Goal: Task Accomplishment & Management: Complete application form

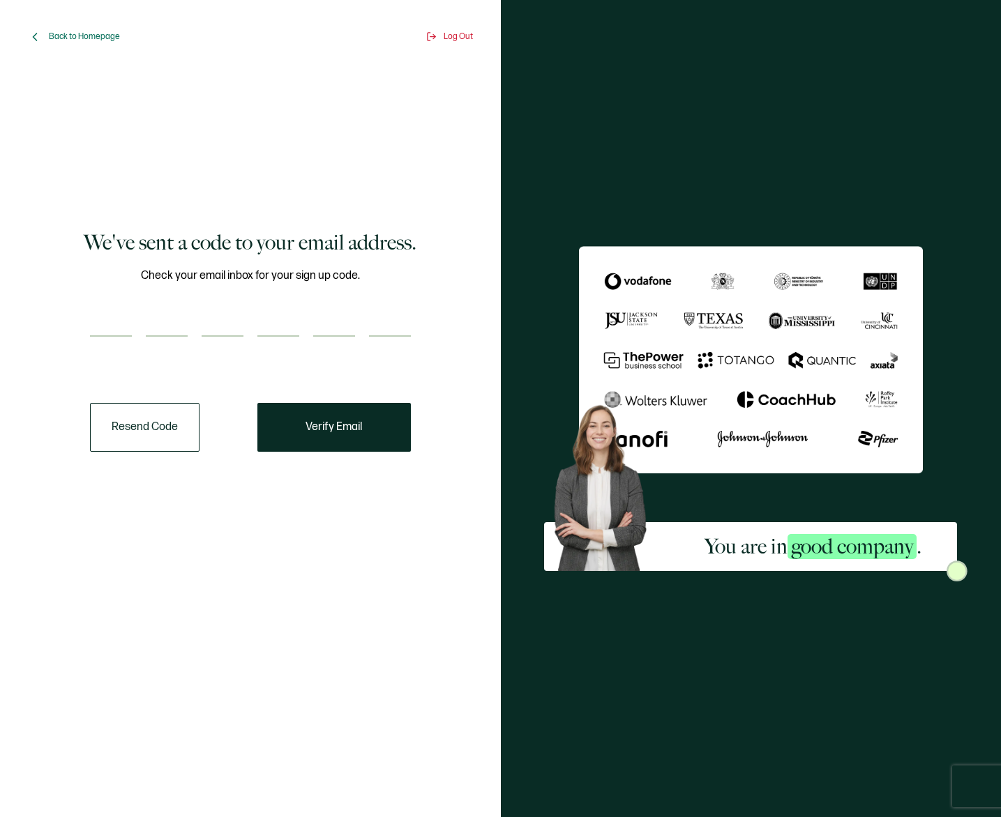
click at [112, 313] on input "number" at bounding box center [111, 323] width 42 height 28
type input "8"
type input "7"
type input "4"
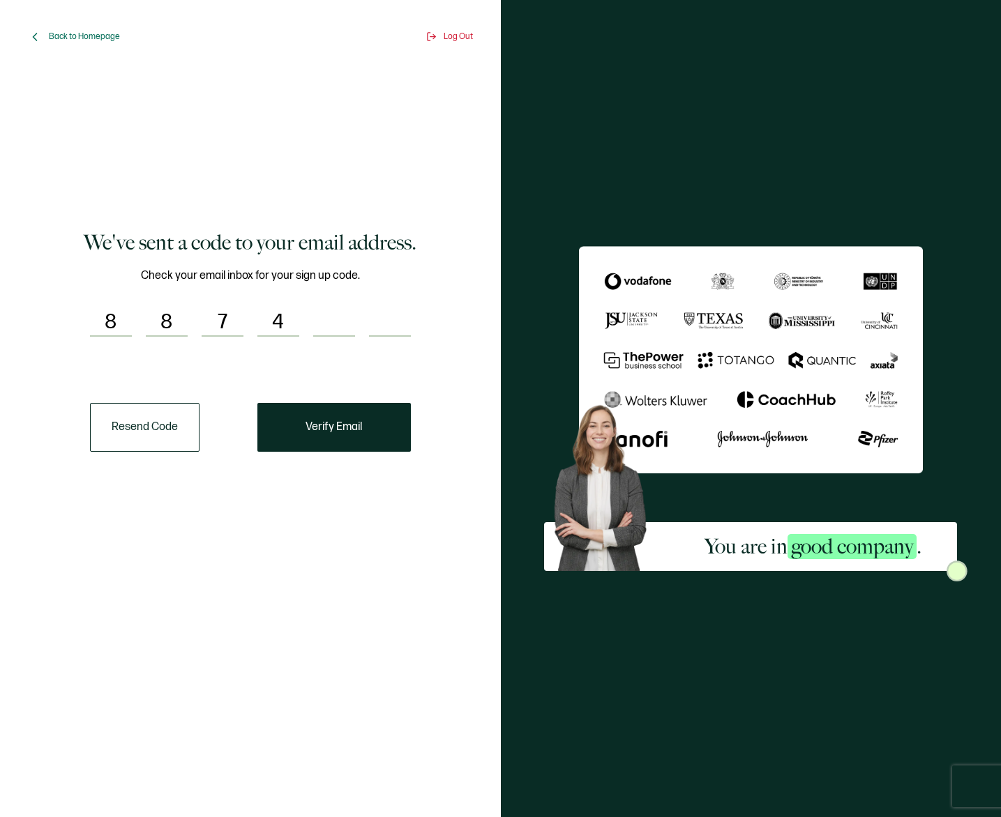
type input "6"
type input "9"
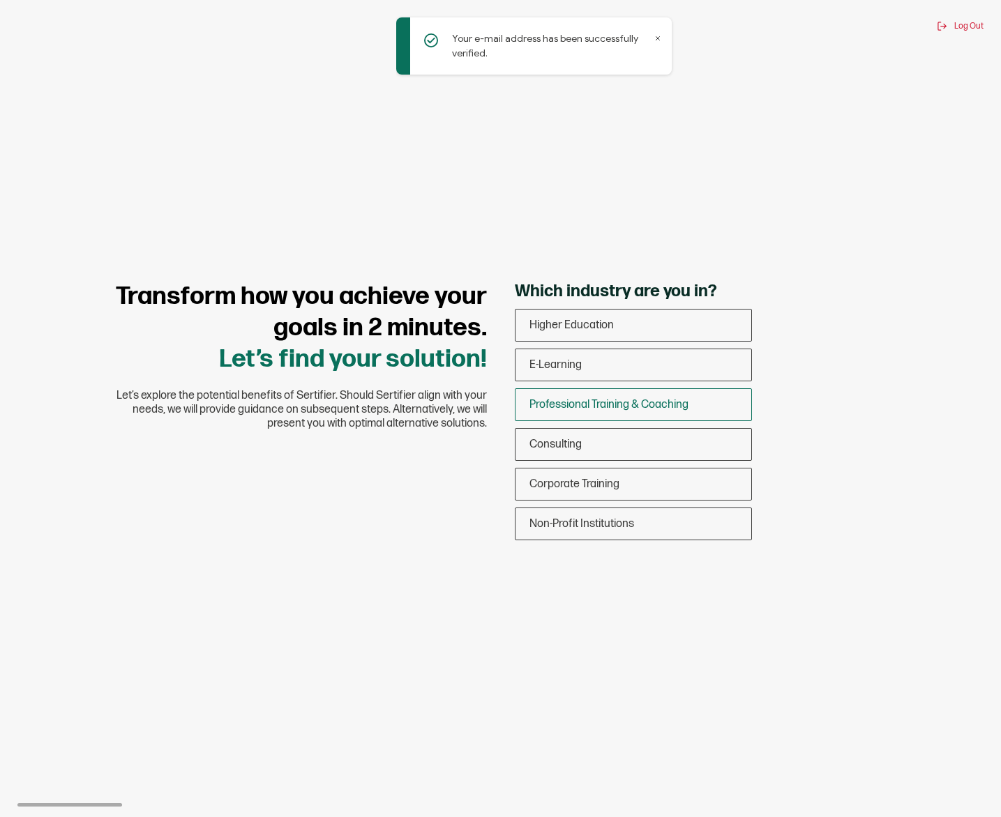
click at [575, 407] on span "Professional Training & Coaching" at bounding box center [608, 404] width 159 height 13
click at [0, 0] on input "Professional Training & Coaching" at bounding box center [0, 0] width 0 height 0
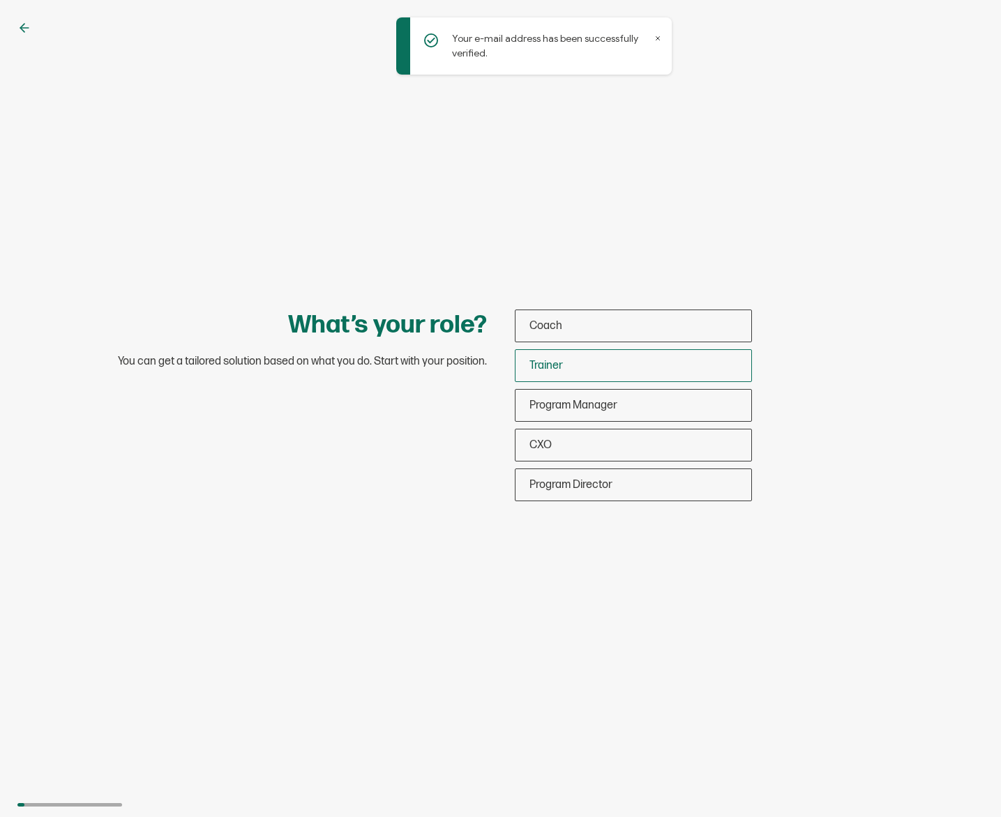
click at [564, 370] on div "Trainer" at bounding box center [633, 365] width 236 height 33
click at [0, 0] on input "Trainer" at bounding box center [0, 0] width 0 height 0
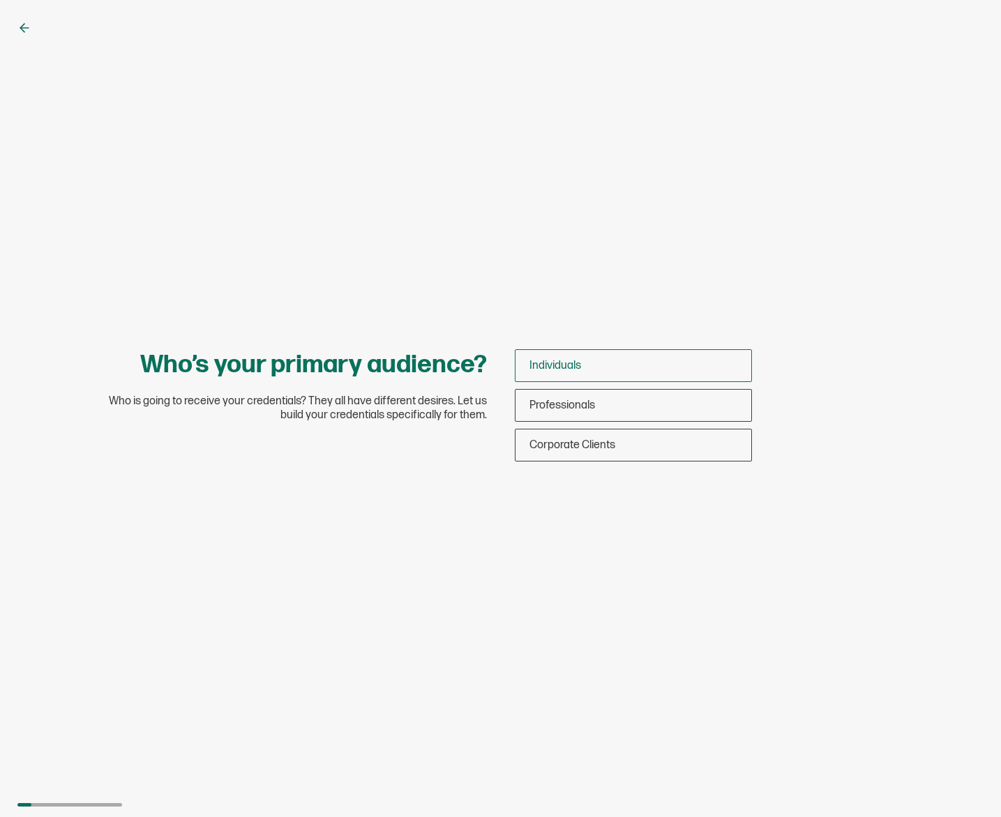
click at [573, 364] on span "Individuals" at bounding box center [555, 365] width 52 height 13
click at [0, 0] on input "Individuals" at bounding box center [0, 0] width 0 height 0
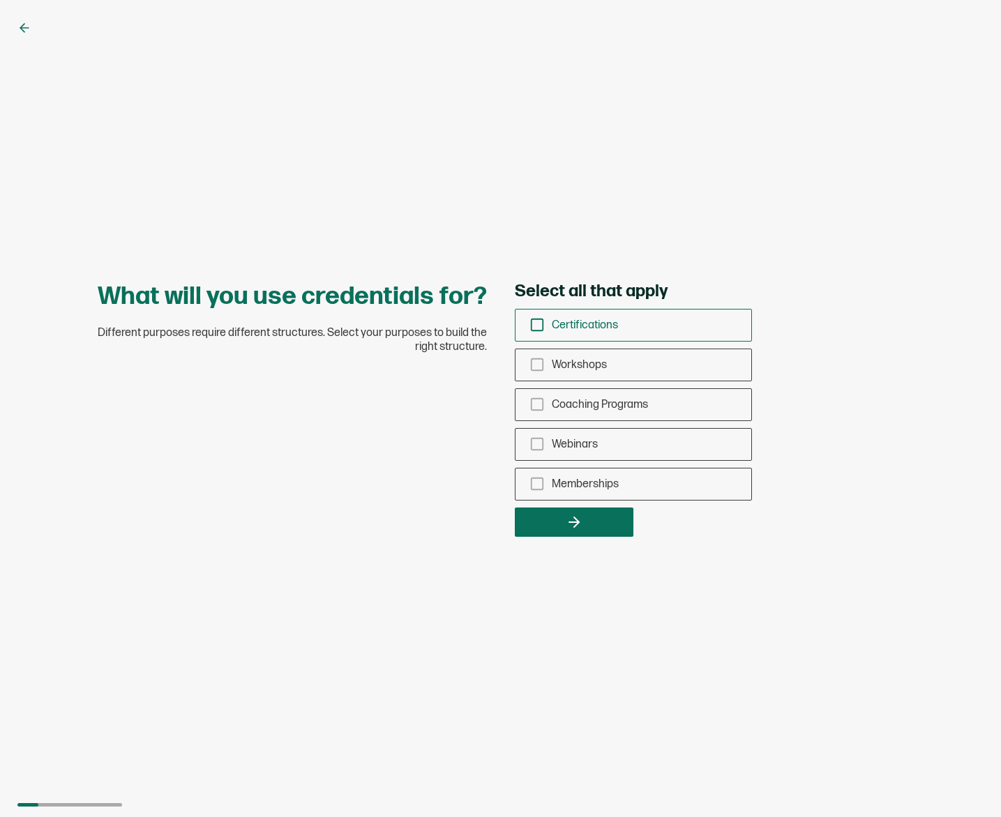
click at [531, 328] on rect "checkbox-group" at bounding box center [537, 325] width 12 height 12
click at [0, 0] on input "Certifications" at bounding box center [0, 0] width 0 height 0
click at [543, 520] on button "button" at bounding box center [574, 522] width 119 height 29
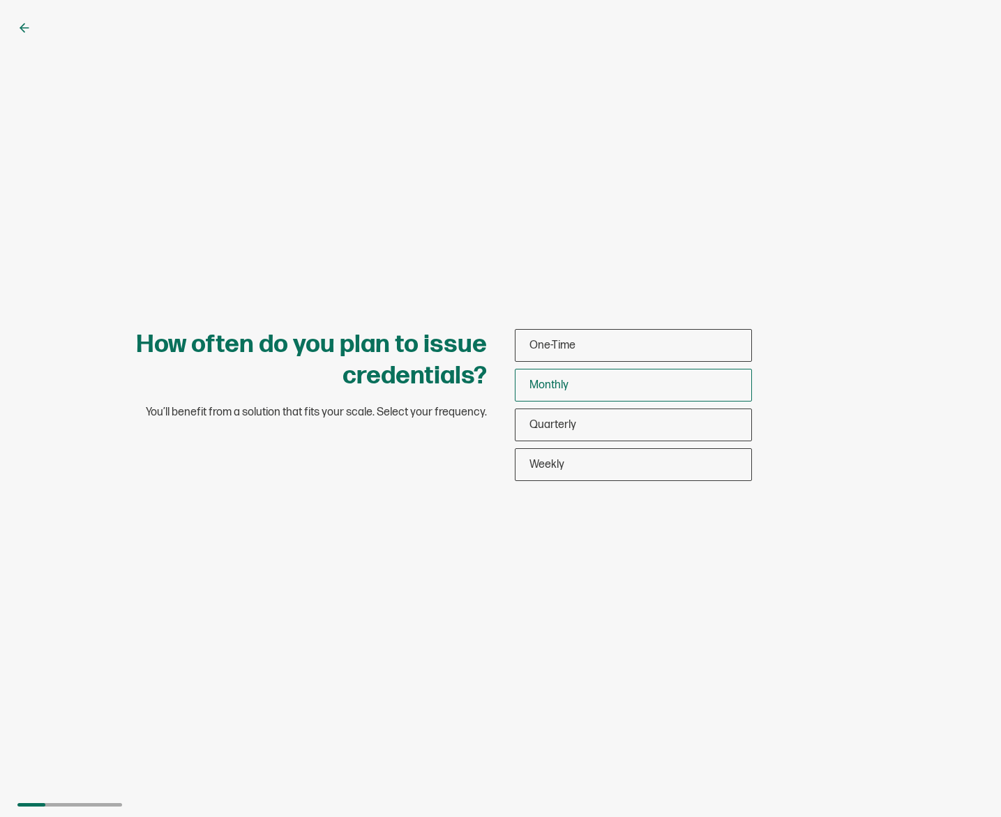
click at [561, 380] on span "Monthly" at bounding box center [548, 385] width 39 height 13
click at [0, 0] on input "Monthly" at bounding box center [0, 0] width 0 height 0
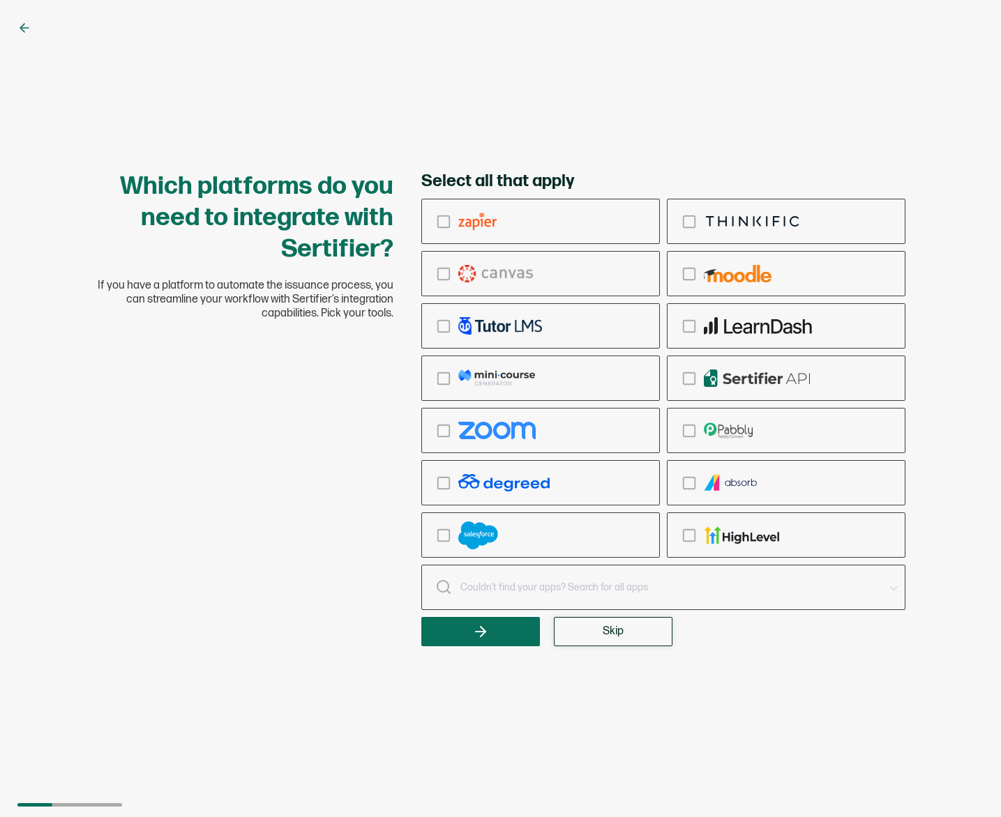
click at [596, 637] on button "Skip" at bounding box center [613, 631] width 119 height 29
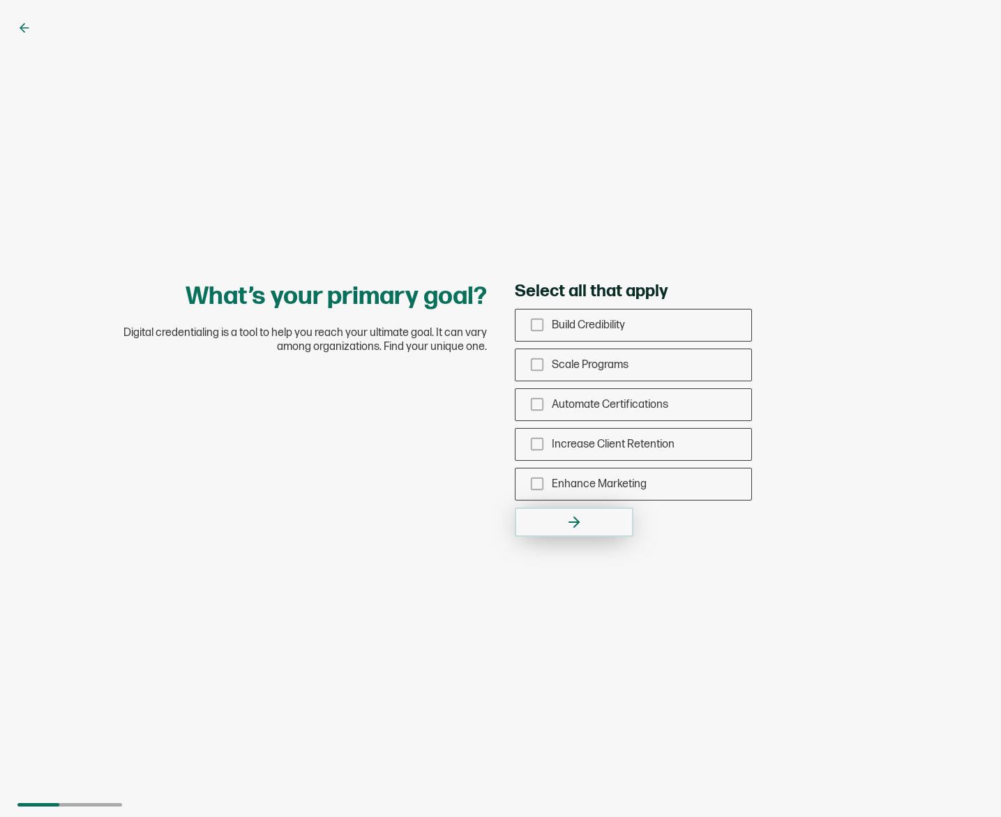
click at [580, 529] on icon "button" at bounding box center [574, 522] width 17 height 17
click at [545, 325] on div "Build Credibility" at bounding box center [633, 325] width 236 height 33
click at [0, 0] on input "Build Credibility" at bounding box center [0, 0] width 0 height 0
click at [577, 527] on icon "button" at bounding box center [574, 522] width 17 height 17
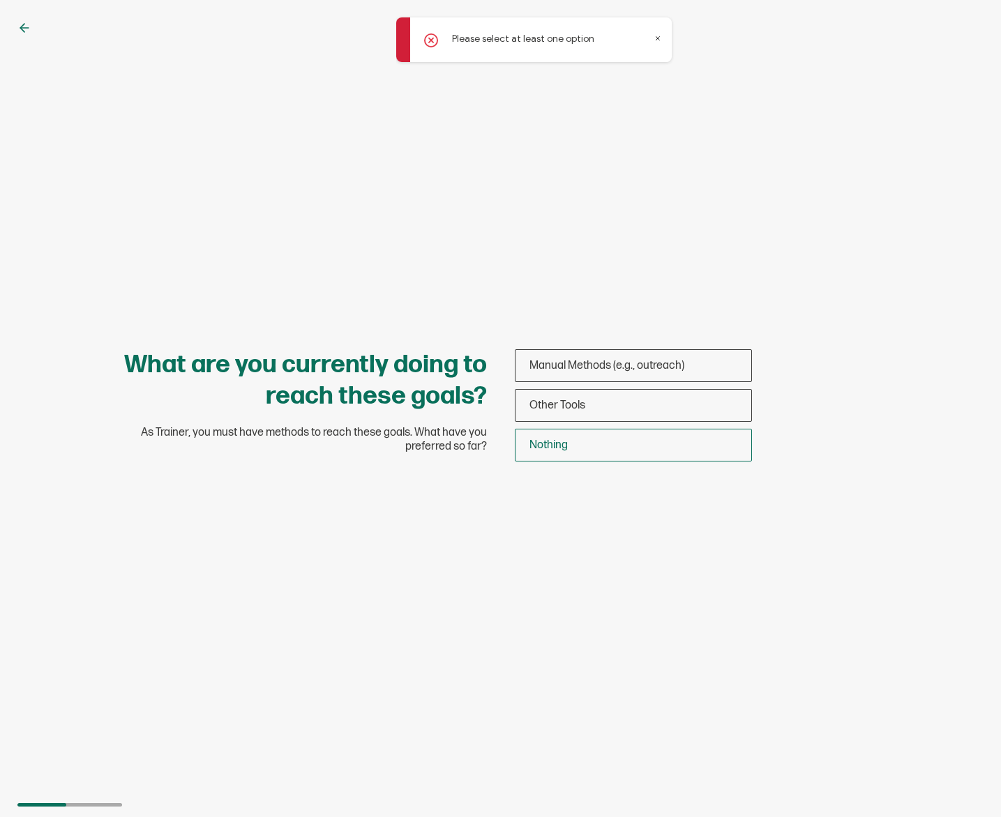
click at [573, 445] on div "Nothing" at bounding box center [633, 445] width 236 height 33
click at [0, 0] on input "Nothing" at bounding box center [0, 0] width 0 height 0
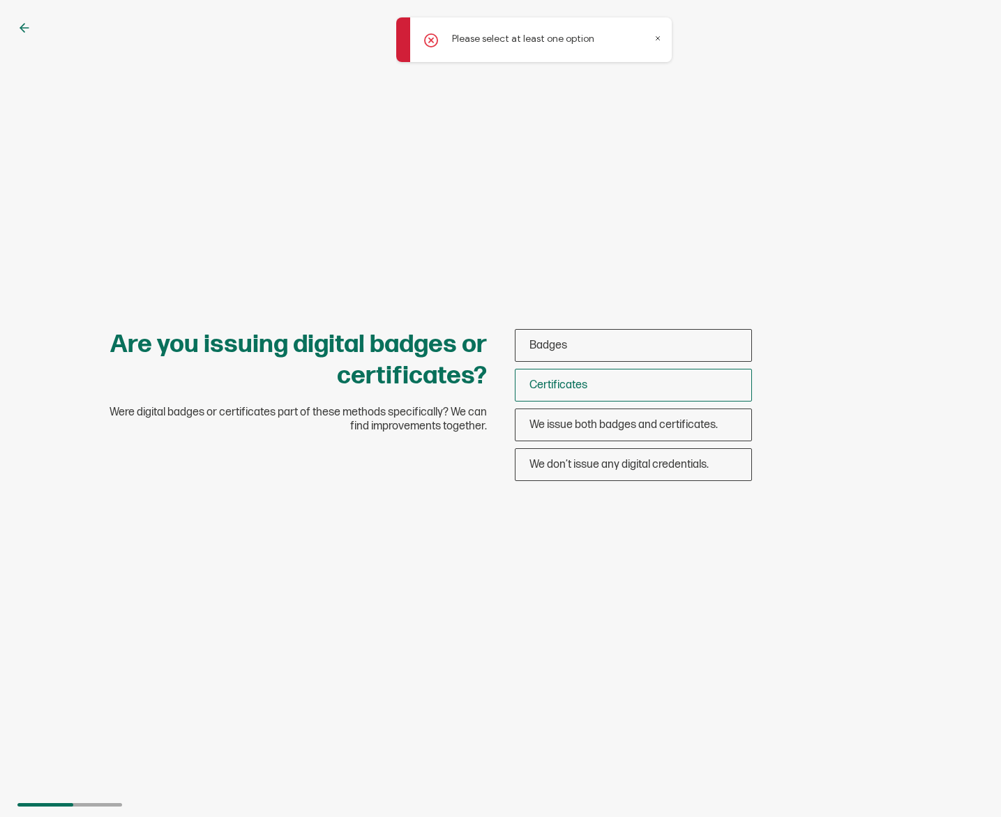
click at [568, 384] on span "Certificates" at bounding box center [558, 385] width 58 height 13
click at [0, 0] on input "Certificates" at bounding box center [0, 0] width 0 height 0
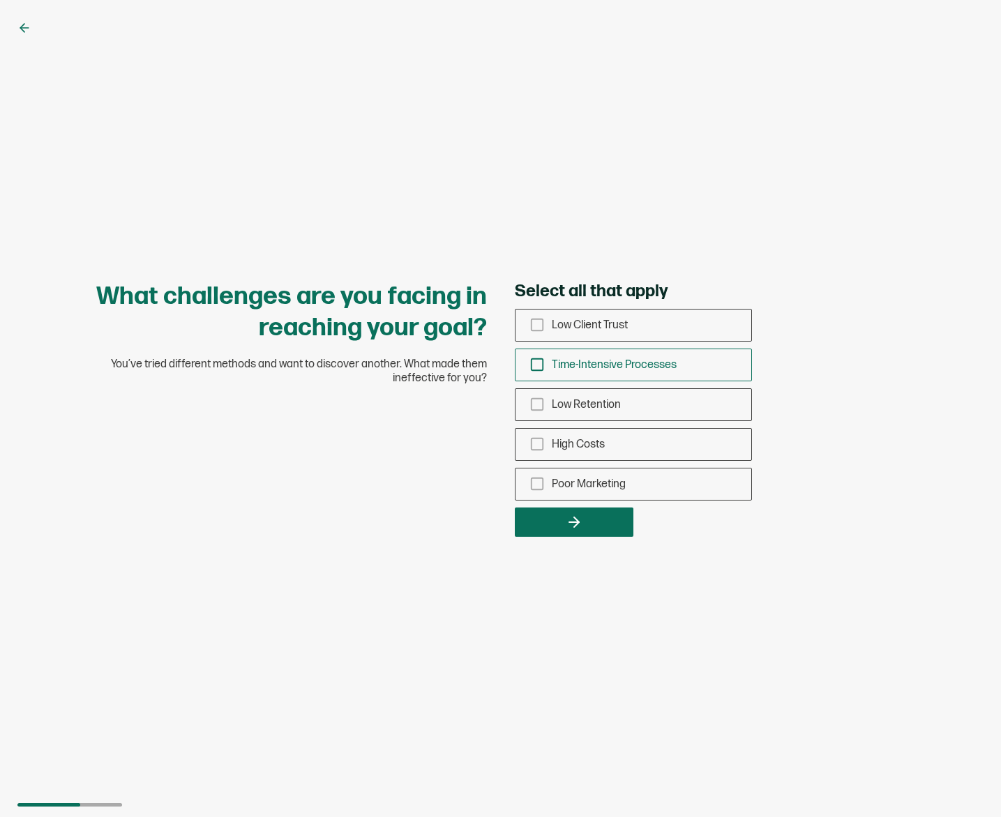
click at [557, 365] on span "Time-Intensive Processes" at bounding box center [614, 364] width 125 height 13
click at [0, 0] on input "Time-Intensive Processes" at bounding box center [0, 0] width 0 height 0
click at [561, 508] on button "button" at bounding box center [574, 522] width 119 height 29
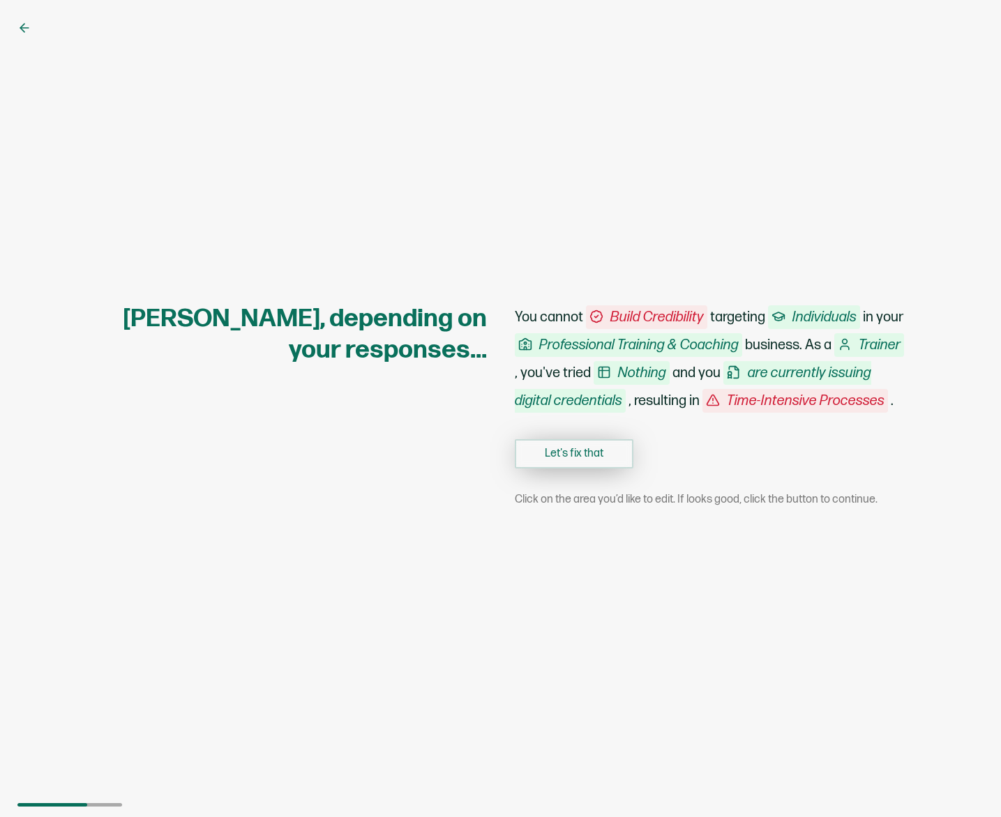
click at [567, 469] on button "Let's fix that" at bounding box center [574, 453] width 119 height 29
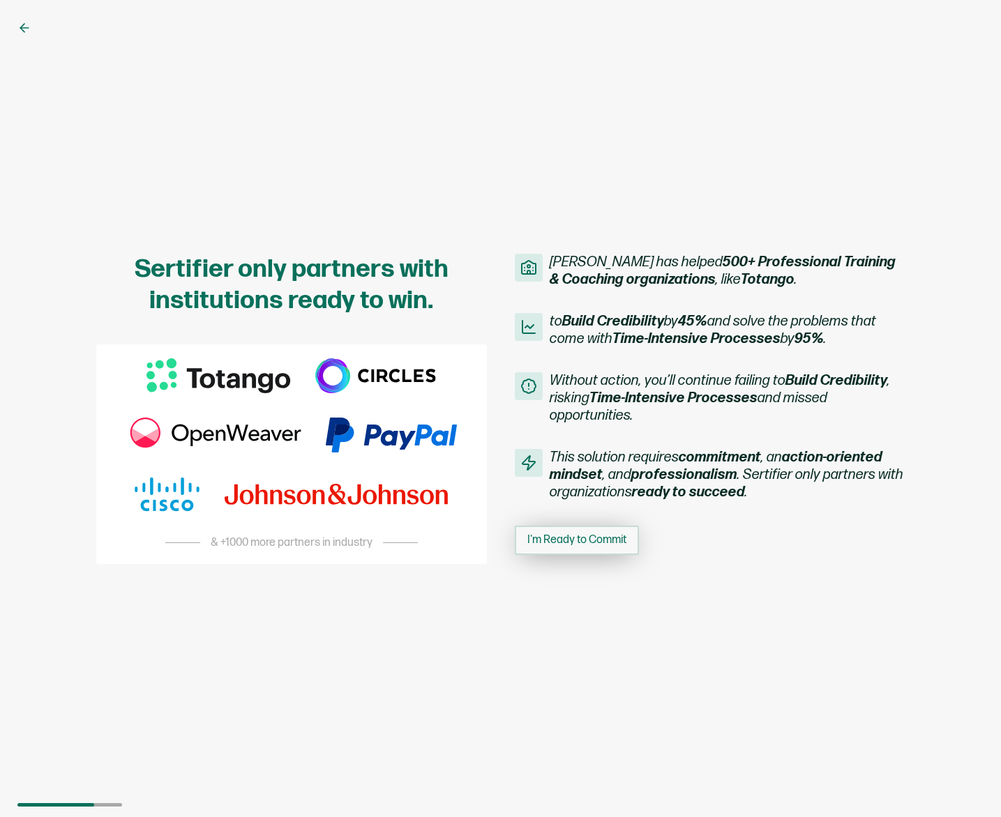
click at [584, 529] on button "I'm Ready to Commit" at bounding box center [577, 540] width 124 height 29
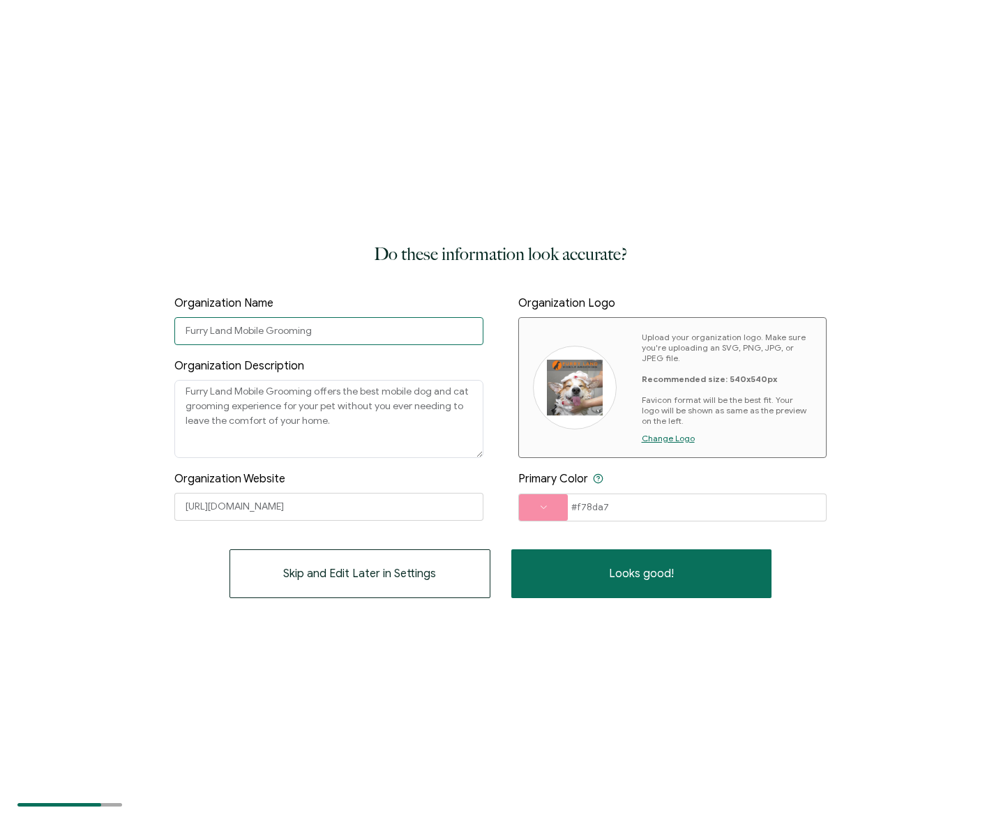
click at [330, 324] on input "Furry Land Mobile Grooming" at bounding box center [328, 331] width 308 height 28
type input "Furry Pet Resort"
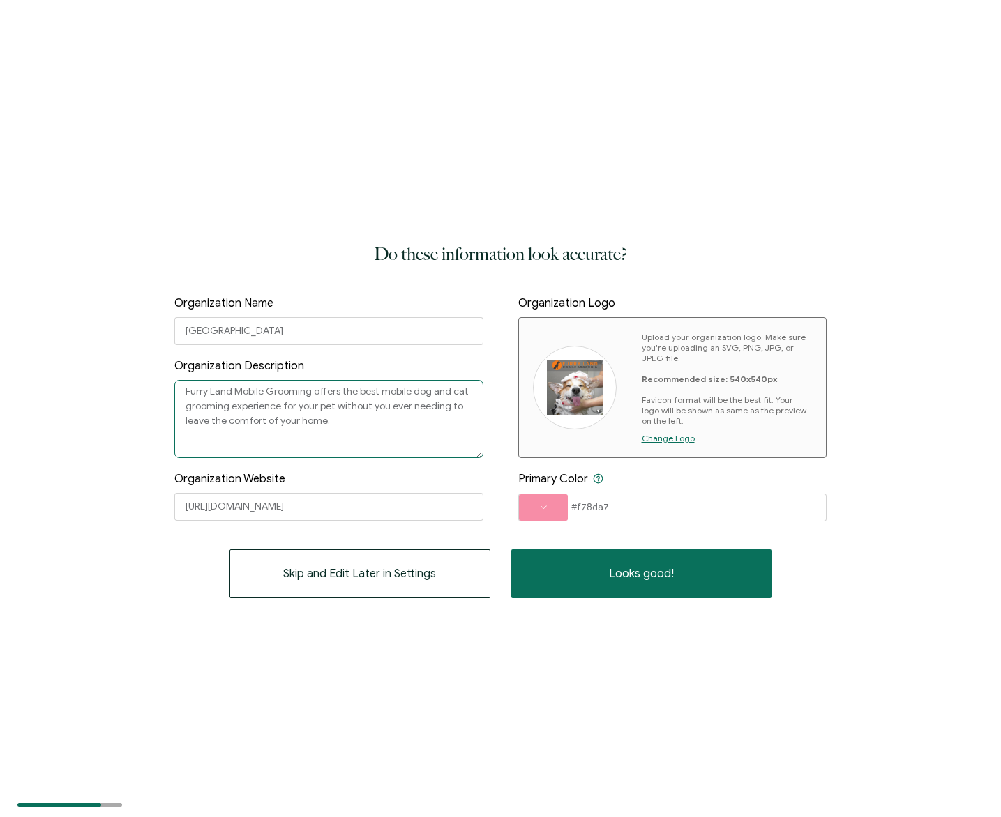
click at [372, 418] on textarea "Furry Land Mobile Grooming offers the best mobile dog and cat grooming experien…" at bounding box center [328, 419] width 308 height 78
click at [84, 411] on div "Do these information look accurate? Organization Name Furry Pet Resort Organiza…" at bounding box center [500, 408] width 1001 height 817
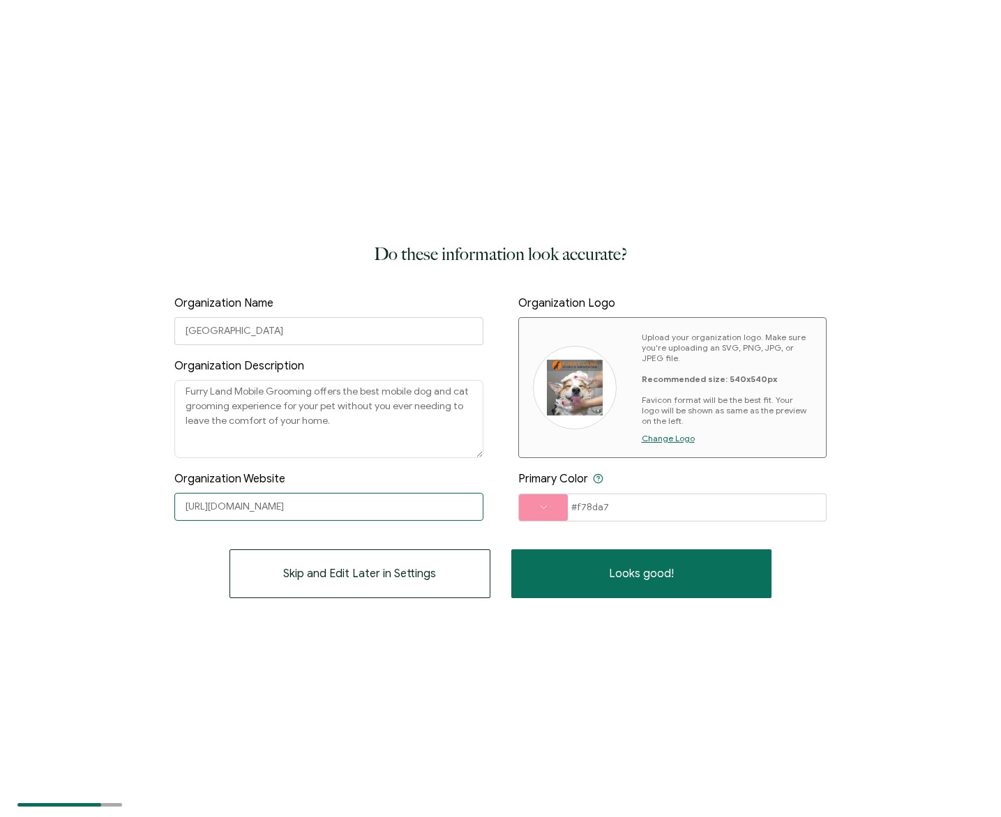
click at [235, 504] on input "[URL][DOMAIN_NAME]" at bounding box center [328, 507] width 308 height 28
click at [285, 504] on input "[URL][DOMAIN_NAME]" at bounding box center [328, 507] width 308 height 28
click at [310, 510] on input "[URL][DOMAIN_NAME]" at bounding box center [328, 507] width 308 height 28
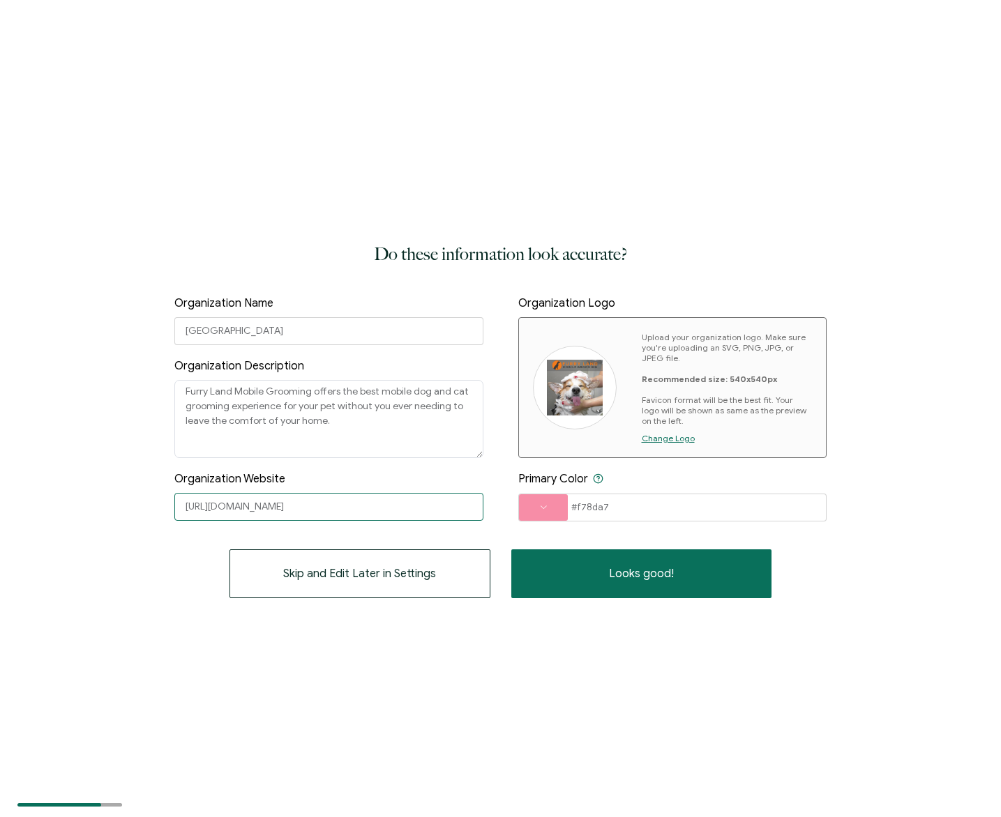
click at [310, 510] on input "[URL][DOMAIN_NAME]" at bounding box center [328, 507] width 308 height 28
paste input "resorts.com/?utm_source=adwords&utm_medium=Furry+Pet+Resorts&utm_campaign=FPR+-…"
type input "https://furryresorts.com/?utm_source=adwords&utm_medium=Furry+Pet+Resorts&utm_c…"
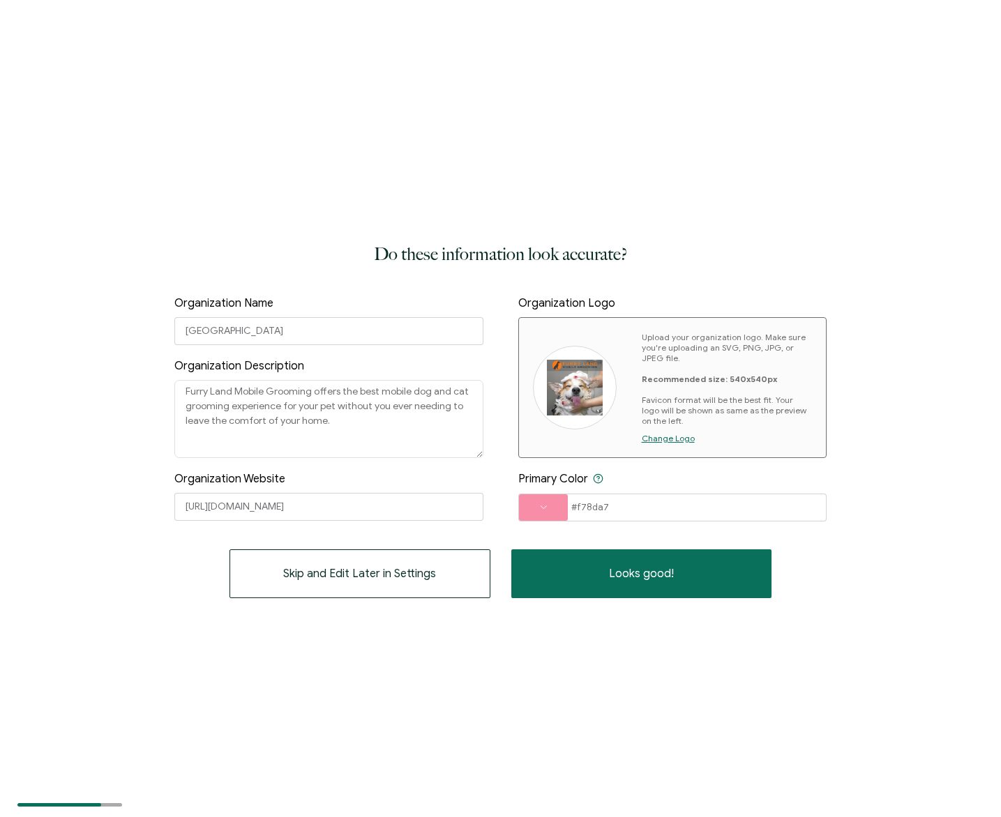
click at [218, 543] on div "Do these information look accurate? Organization Name Furry Pet Resort Organiza…" at bounding box center [500, 420] width 652 height 358
click at [375, 573] on span "Skip and Edit Later in Settings" at bounding box center [359, 573] width 153 height 11
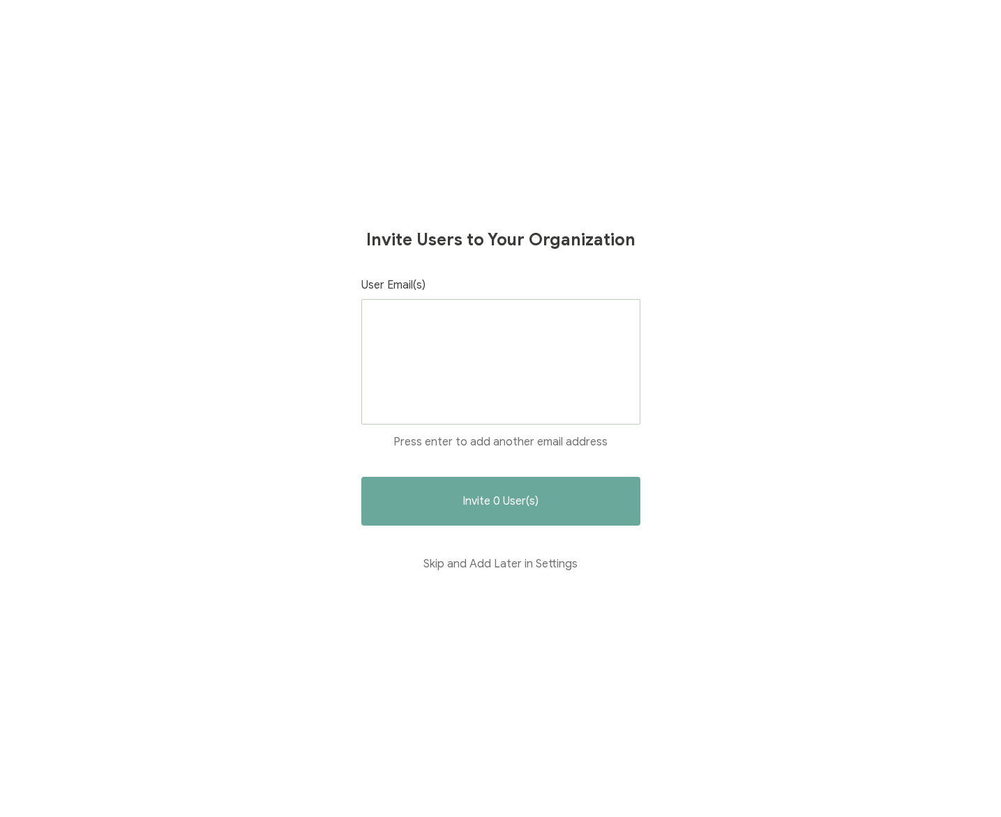
click at [451, 342] on div at bounding box center [500, 362] width 279 height 126
click at [508, 565] on button "Skip and Add Later in Settings" at bounding box center [500, 564] width 279 height 49
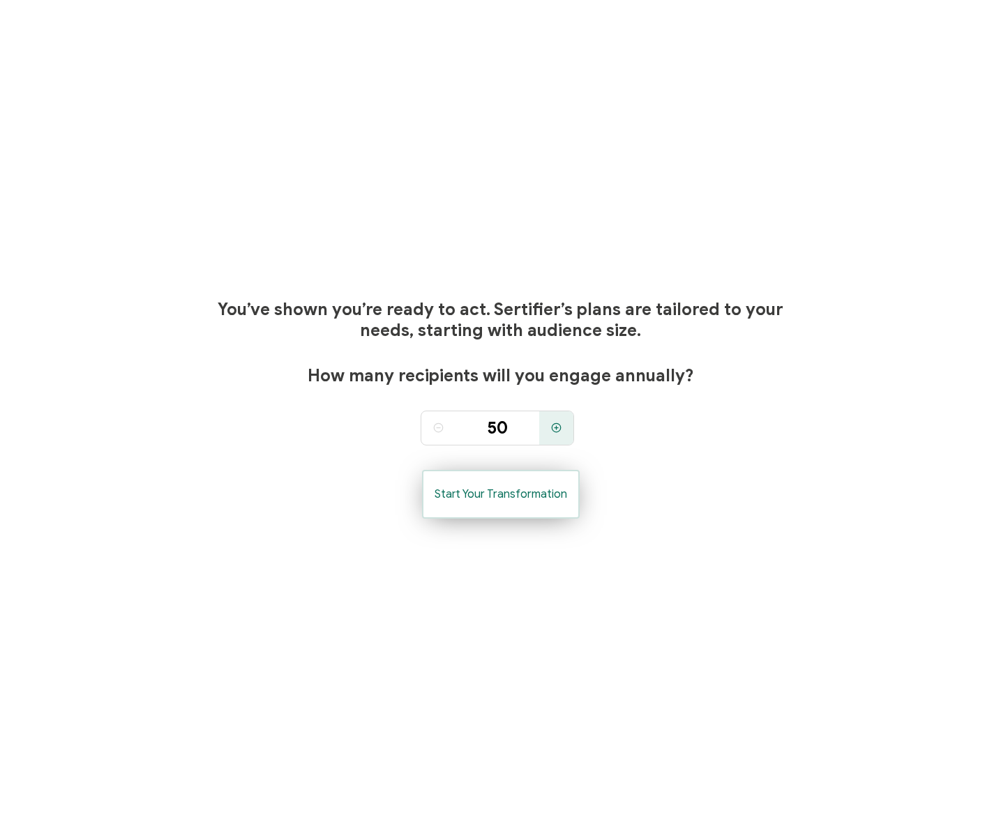
click at [501, 490] on span "Start Your Transformation" at bounding box center [501, 494] width 133 height 11
